Goal: Task Accomplishment & Management: Manage account settings

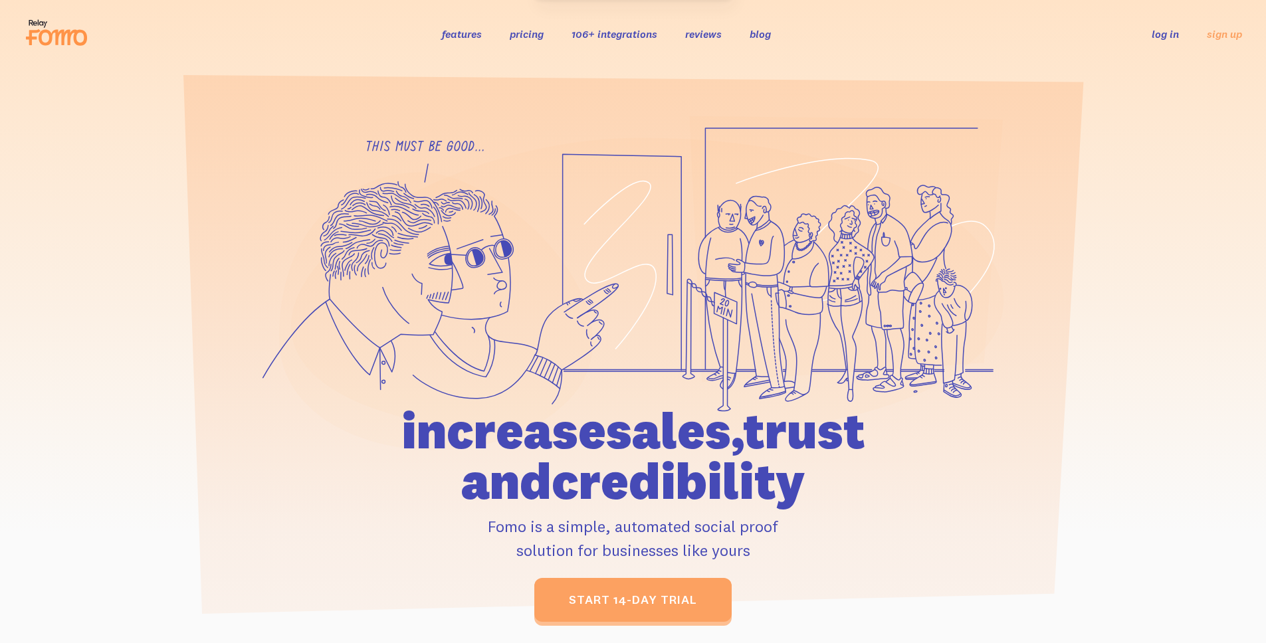
click at [1173, 35] on link "log in" at bounding box center [1164, 33] width 27 height 13
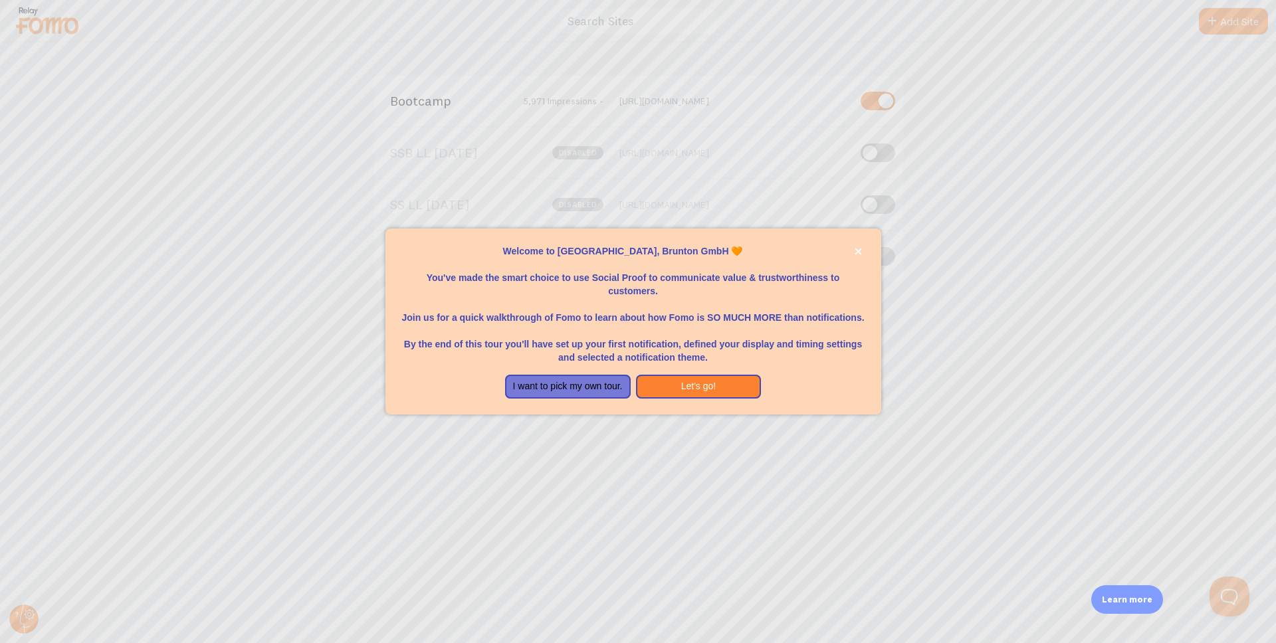
click at [1010, 338] on div at bounding box center [638, 321] width 1276 height 643
click at [860, 250] on icon "close," at bounding box center [857, 251] width 7 height 7
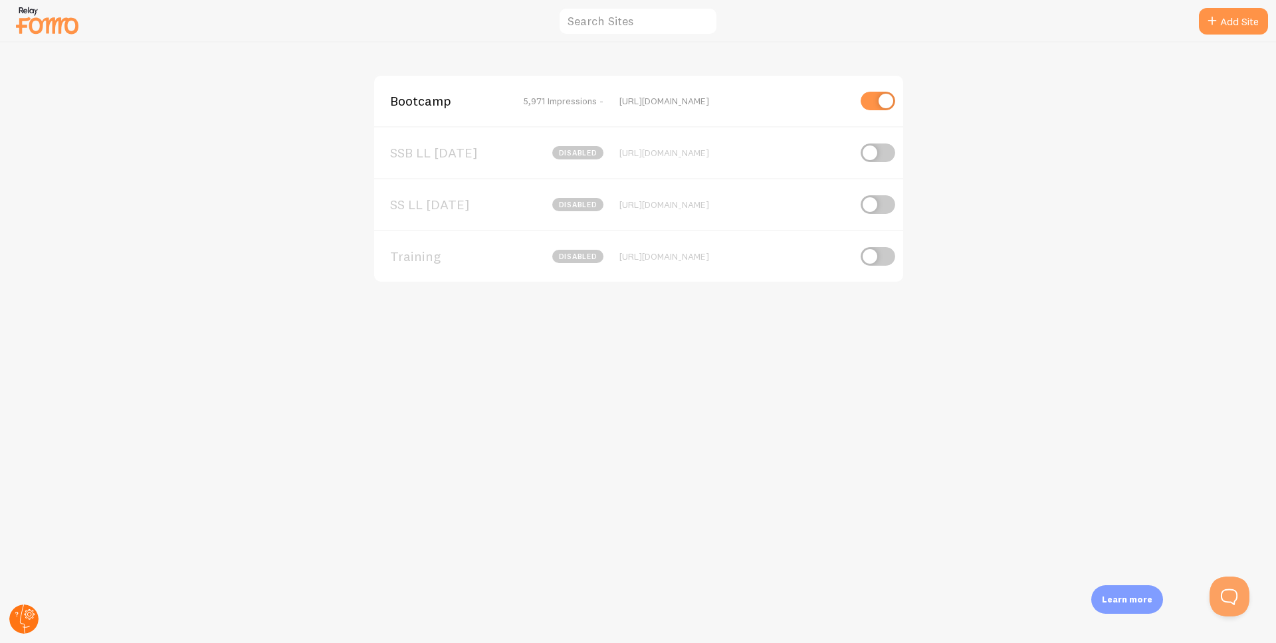
click at [39, 620] on div "Add Site Bootcamp 5,971 Impressions - https://paigebrunton.com/bootcamp SSB LL …" at bounding box center [638, 321] width 1276 height 643
click at [32, 620] on circle at bounding box center [23, 619] width 29 height 29
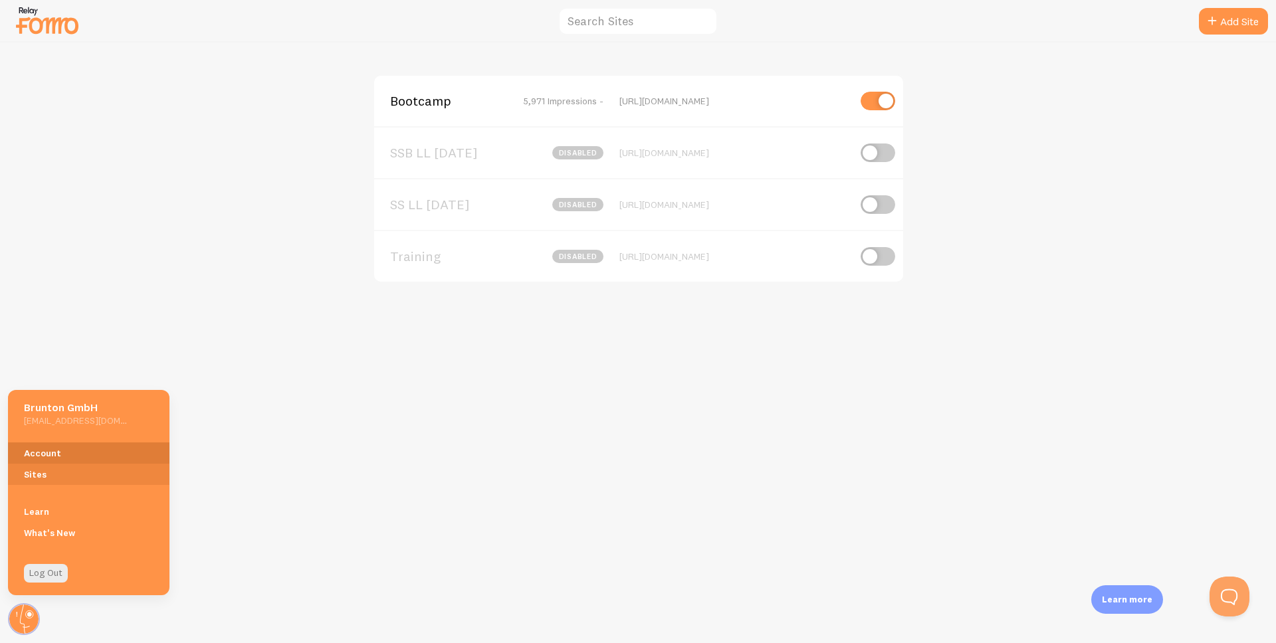
click at [56, 456] on link "Account" at bounding box center [88, 452] width 161 height 21
